Goal: Navigation & Orientation: Find specific page/section

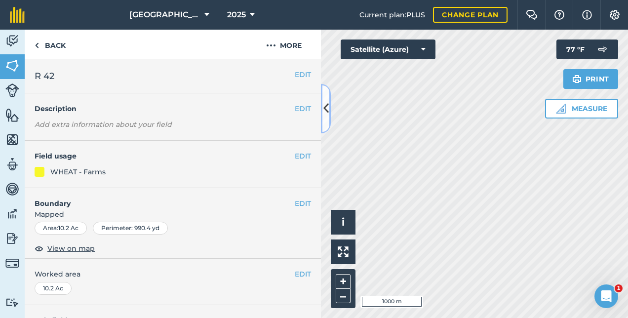
click at [327, 107] on icon at bounding box center [325, 108] width 5 height 17
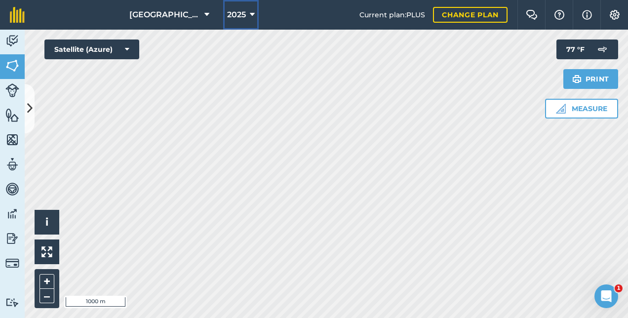
click at [243, 16] on button "2025" at bounding box center [241, 15] width 36 height 30
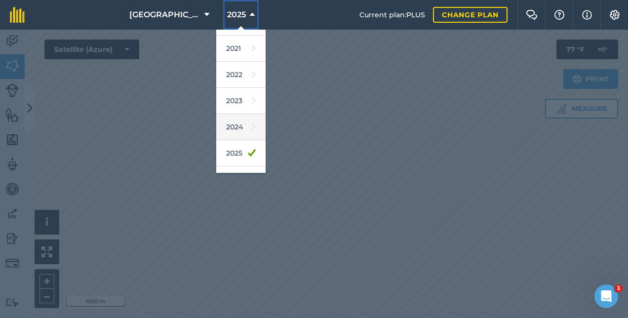
scroll to position [143, 0]
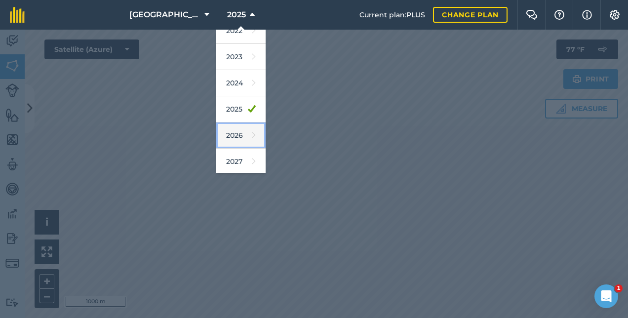
click at [227, 137] on link "2026" at bounding box center [240, 135] width 49 height 26
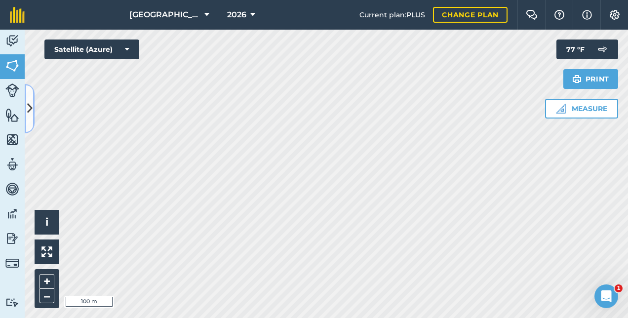
click at [26, 106] on button at bounding box center [30, 108] width 10 height 49
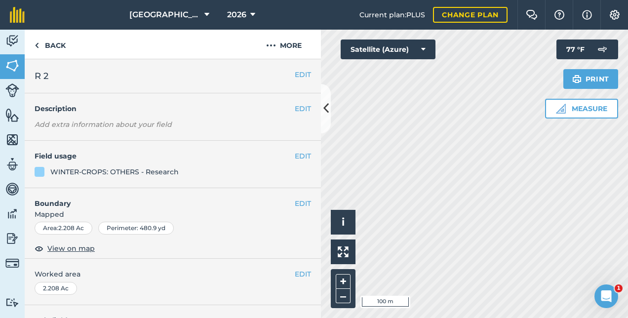
click at [268, 17] on nav "North Farm 2026" at bounding box center [197, 15] width 325 height 30
drag, startPoint x: 295, startPoint y: 20, endPoint x: 258, endPoint y: 12, distance: 38.0
click at [293, 20] on nav "North Farm 2026" at bounding box center [197, 15] width 325 height 30
click at [250, 12] on icon at bounding box center [252, 15] width 5 height 12
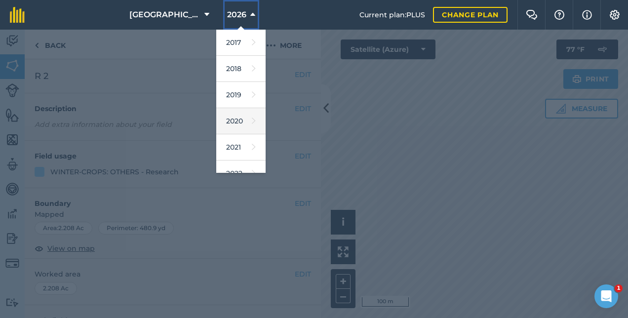
scroll to position [143, 0]
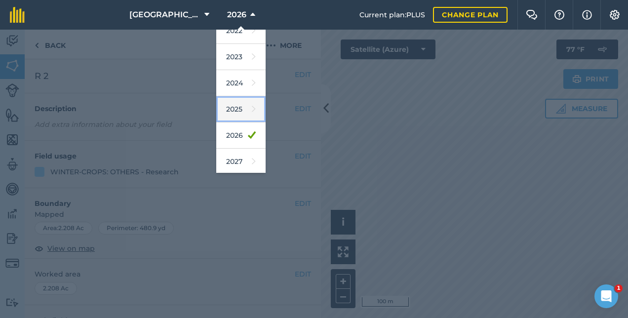
click at [228, 106] on link "2025" at bounding box center [240, 109] width 49 height 26
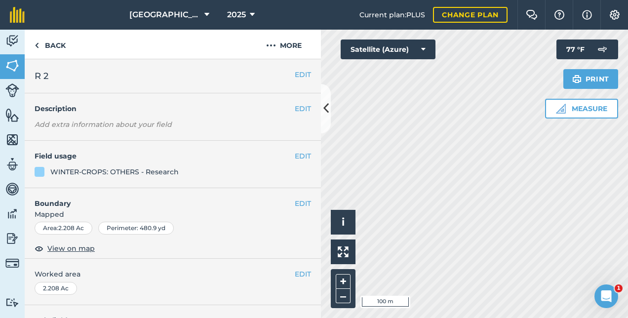
click at [318, 10] on nav "[GEOGRAPHIC_DATA] 2025" at bounding box center [197, 15] width 325 height 30
click at [325, 102] on icon at bounding box center [325, 108] width 5 height 17
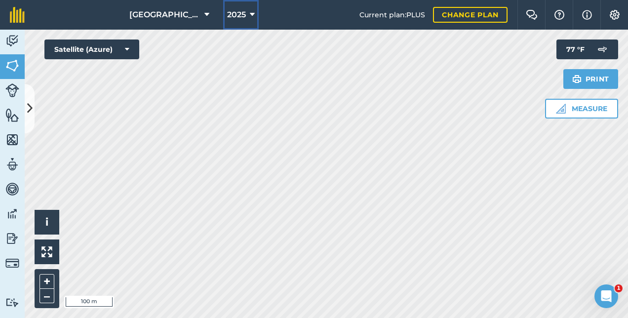
click at [236, 18] on button "2025" at bounding box center [241, 15] width 36 height 30
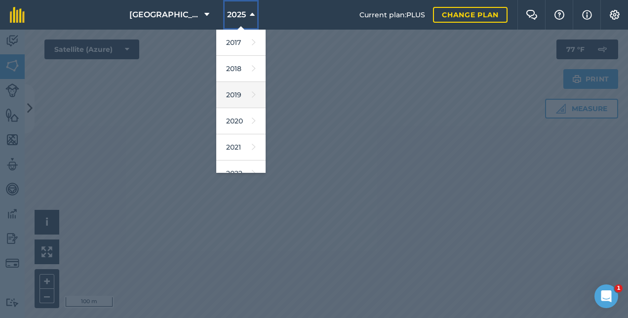
scroll to position [143, 0]
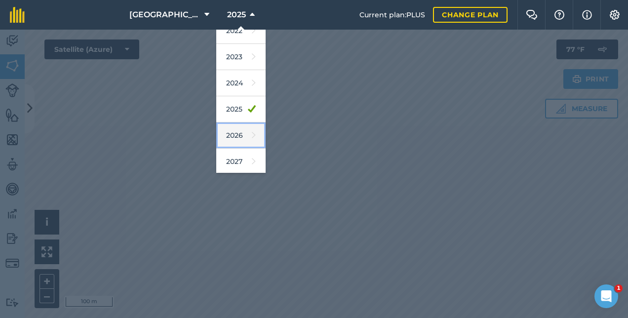
click at [252, 129] on icon at bounding box center [254, 135] width 4 height 14
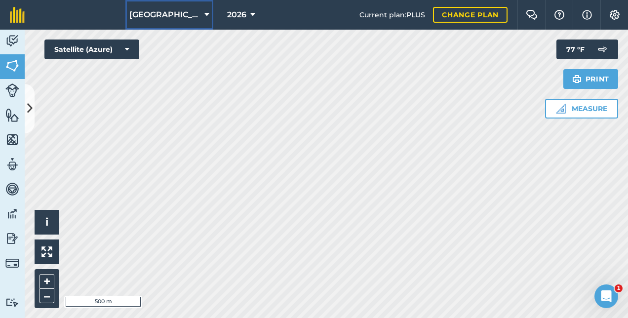
click at [191, 9] on button "[GEOGRAPHIC_DATA]" at bounding box center [169, 15] width 88 height 30
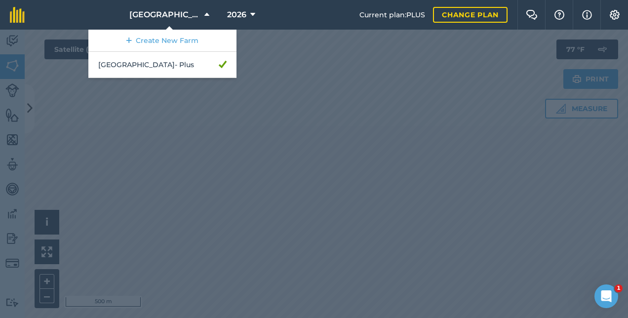
click at [277, 17] on nav "[GEOGRAPHIC_DATA] Create New Farm North Farm - Plus 2026" at bounding box center [197, 15] width 325 height 30
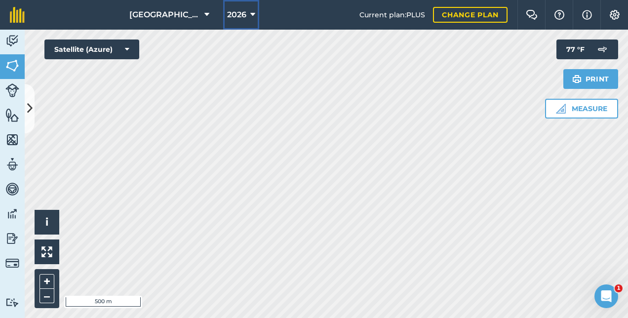
click at [250, 14] on icon at bounding box center [252, 15] width 5 height 12
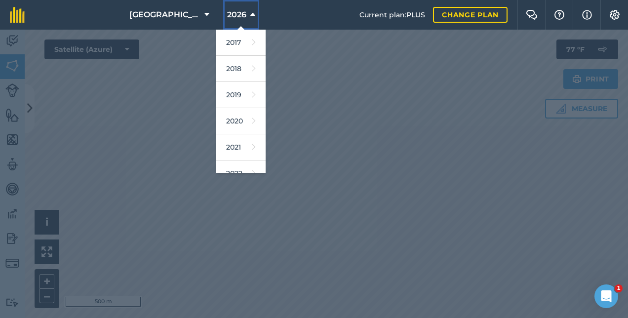
scroll to position [143, 0]
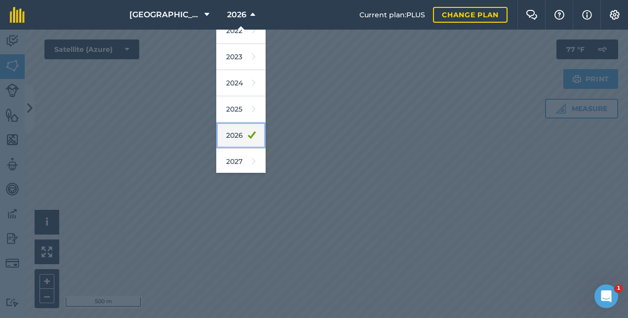
click at [229, 130] on link "2026" at bounding box center [240, 135] width 49 height 26
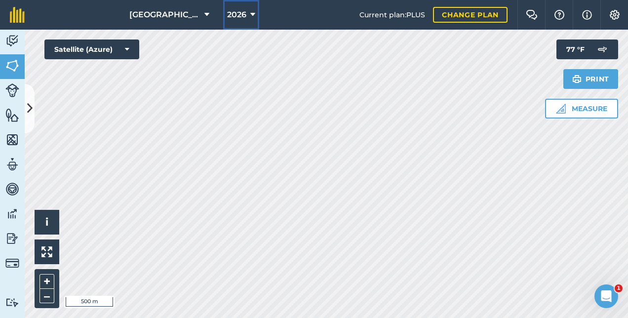
click at [231, 16] on span "2026" at bounding box center [236, 15] width 19 height 12
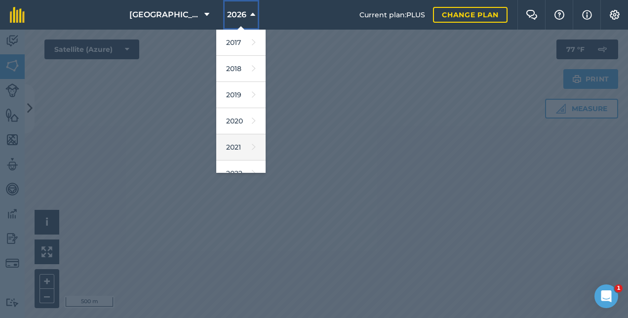
scroll to position [99, 0]
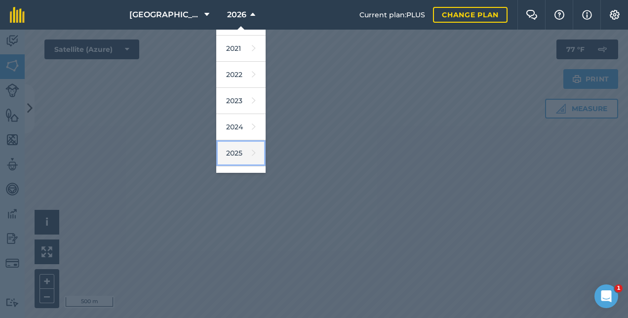
click at [229, 151] on link "2025" at bounding box center [240, 153] width 49 height 26
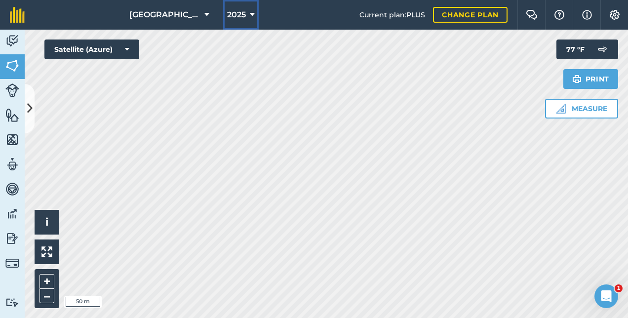
click at [227, 17] on span "2025" at bounding box center [236, 15] width 19 height 12
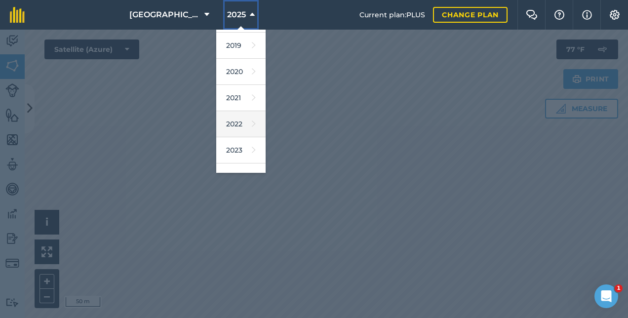
scroll to position [143, 0]
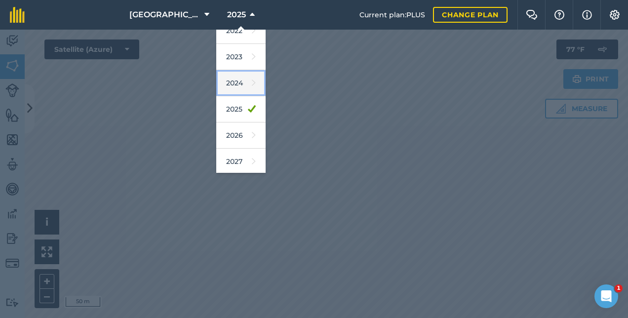
click at [222, 84] on link "2024" at bounding box center [240, 83] width 49 height 26
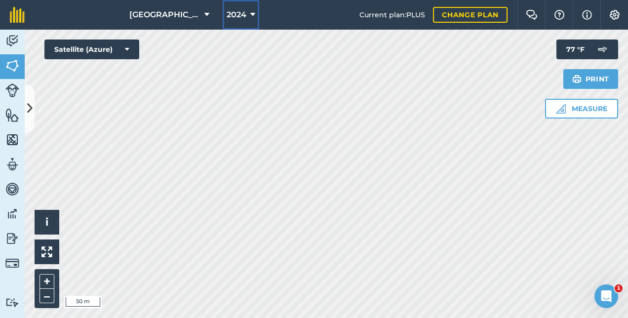
click at [232, 17] on span "2024" at bounding box center [237, 15] width 20 height 12
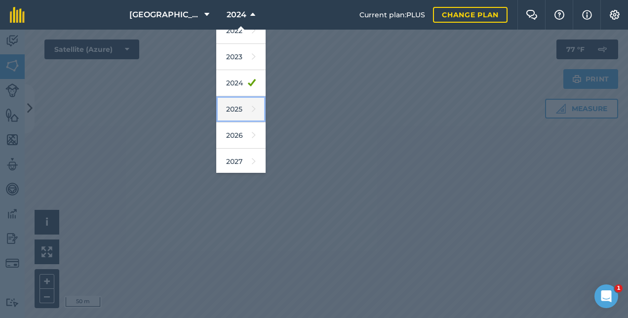
click at [218, 105] on link "2025" at bounding box center [240, 109] width 49 height 26
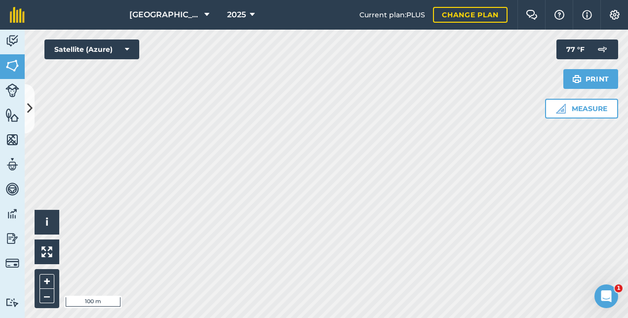
click at [477, 22] on div "North Farm 2025 Current plan : PLUS Change plan Farm Chat Help Info Settings No…" at bounding box center [314, 159] width 628 height 318
click at [252, 27] on div "North Farm 2025 Current plan : PLUS Change plan Farm Chat Help Info Settings No…" at bounding box center [314, 159] width 628 height 318
click at [20, 199] on div "Activity Fields Livestock Features Maps Team Vehicles Data Reporting Billing Tu…" at bounding box center [314, 174] width 628 height 288
click at [294, 317] on html "North Farm 2025 Current plan : PLUS Change plan Farm Chat Help Info Settings No…" at bounding box center [314, 159] width 628 height 318
click at [323, 317] on html "North Farm 2025 Current plan : PLUS Change plan Farm Chat Help Info Settings No…" at bounding box center [314, 159] width 628 height 318
